Goal: Task Accomplishment & Management: Manage account settings

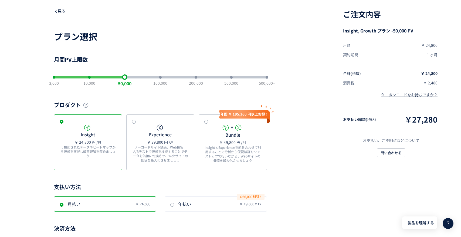
click at [60, 11] on span "戻る" at bounding box center [59, 10] width 11 height 5
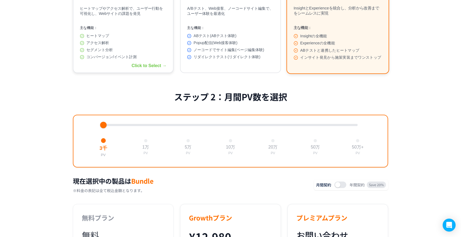
click at [134, 56] on div "ヒートマップ アクセス解析 セグメント分析 コンバージョン/イベント計測" at bounding box center [123, 46] width 87 height 26
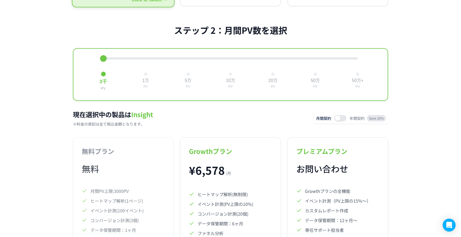
scroll to position [178, 0]
click at [189, 76] on button "5万 PV" at bounding box center [188, 79] width 12 height 21
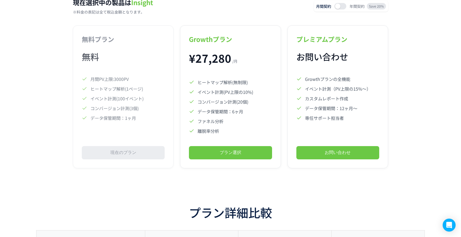
scroll to position [290, 0]
click at [211, 154] on button "プラン選択" at bounding box center [230, 152] width 83 height 13
